Goal: Task Accomplishment & Management: Use online tool/utility

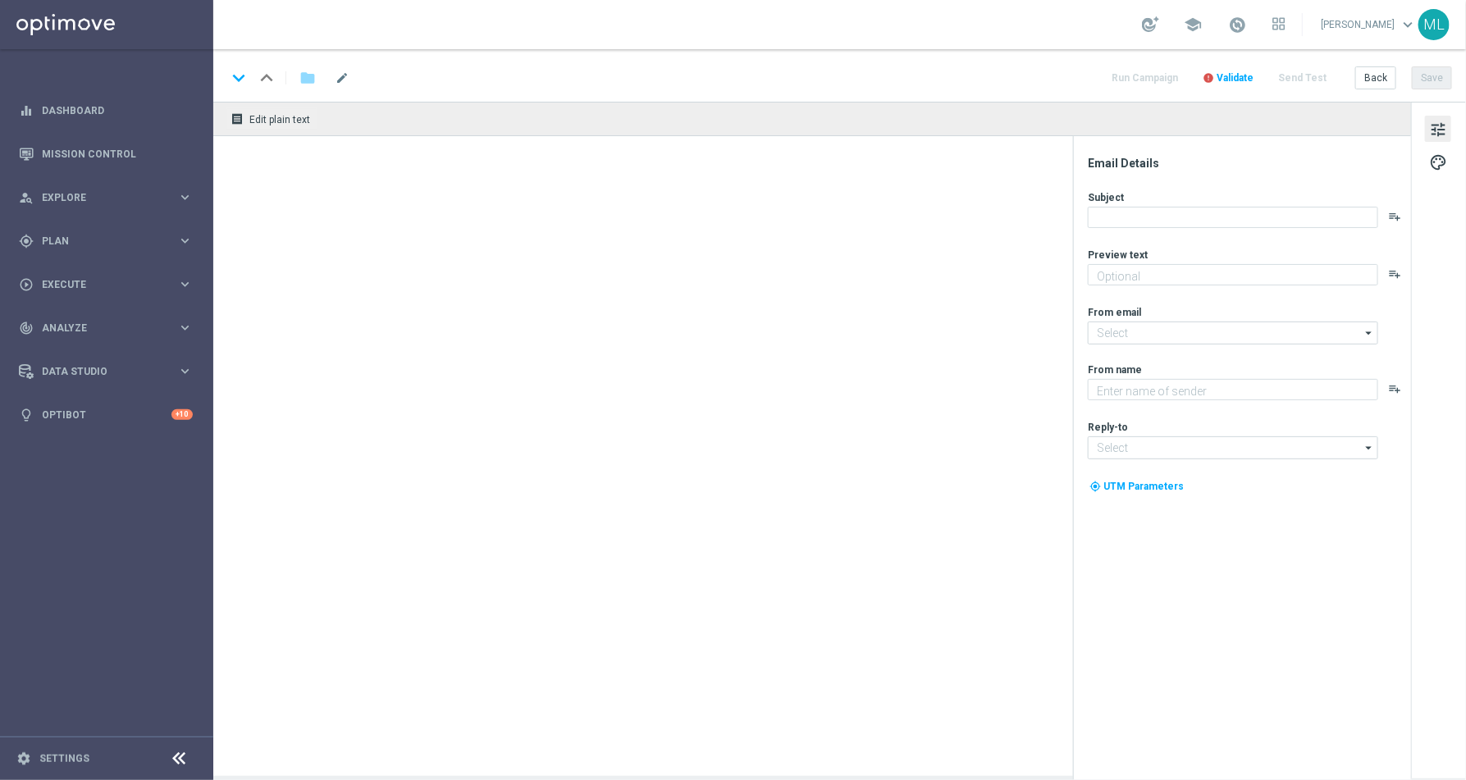
type textarea "Your 100% match is just a tap away!"
type textarea "KenoGO"
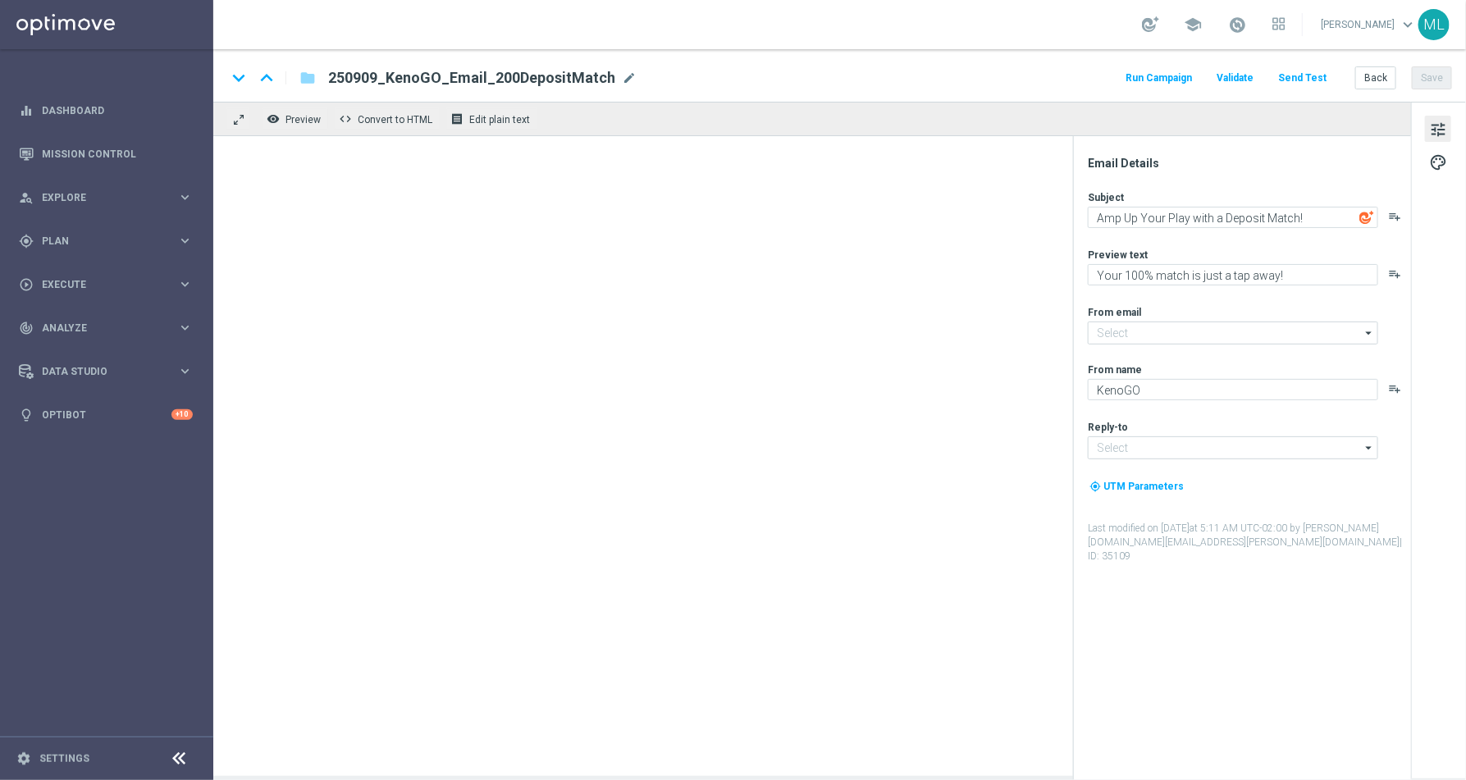
type input "[EMAIL_ADDRESS][DOMAIN_NAME]"
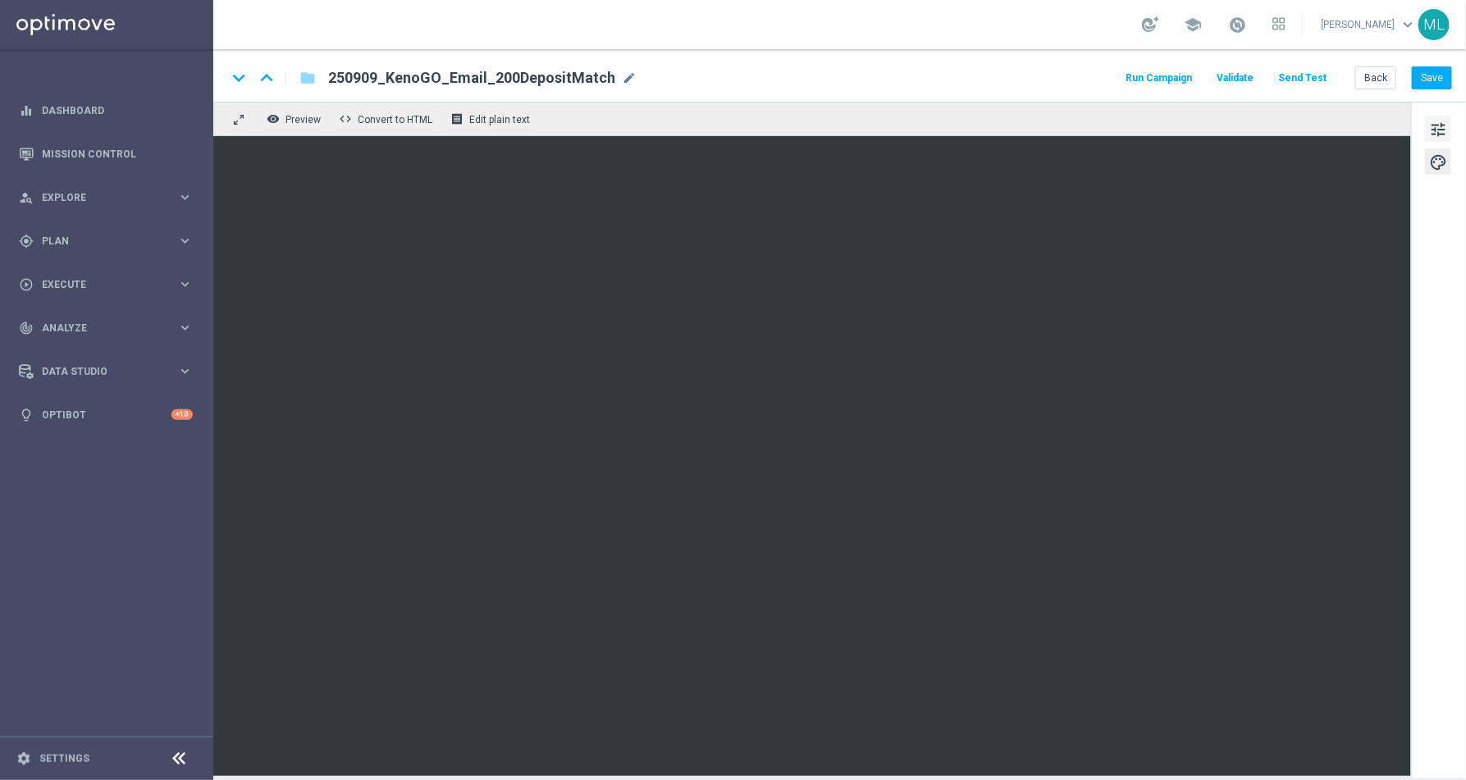
click at [1439, 132] on span "tune" at bounding box center [1438, 129] width 18 height 21
